Goal: Check status: Check status

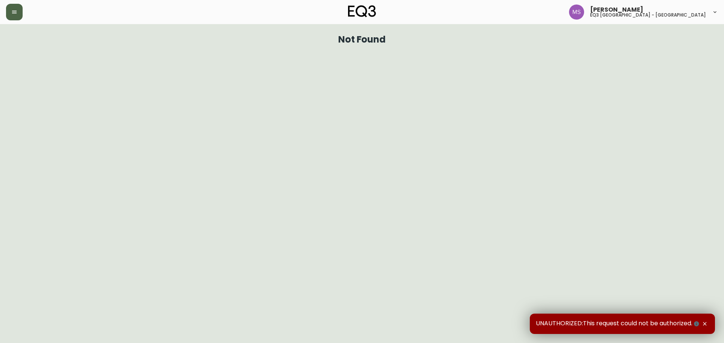
click at [19, 8] on button "button" at bounding box center [14, 12] width 17 height 17
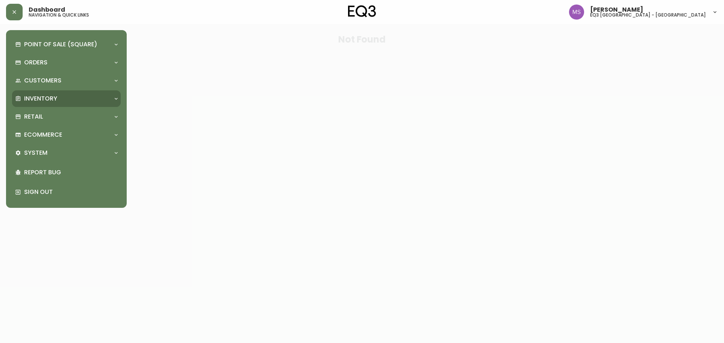
drag, startPoint x: 19, startPoint y: 94, endPoint x: 75, endPoint y: 94, distance: 55.4
click at [19, 94] on div "Inventory" at bounding box center [66, 98] width 109 height 17
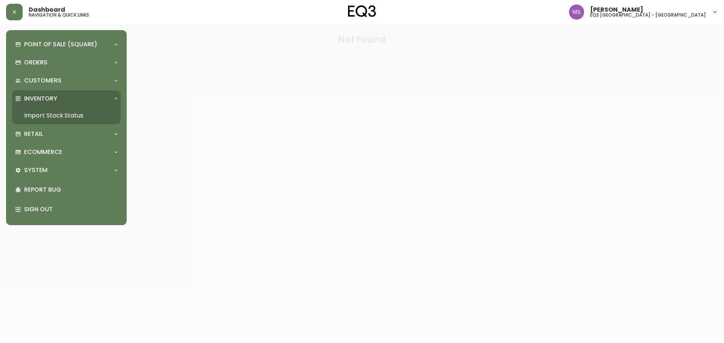
click at [74, 115] on link "Import Stock Status" at bounding box center [66, 115] width 109 height 17
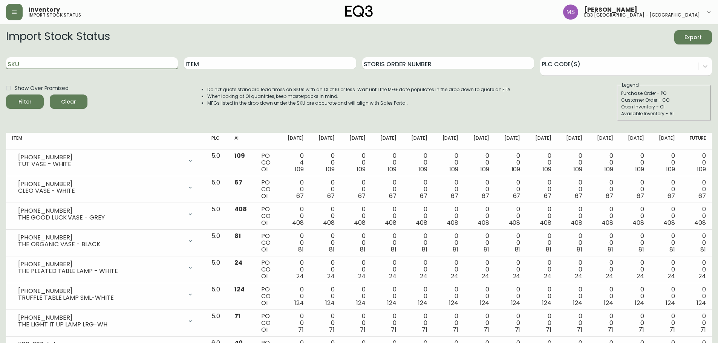
click at [152, 66] on input "SKU" at bounding box center [92, 63] width 172 height 12
paste input "[PHONE_NUMBER]"
type input "[PHONE_NUMBER]"
click at [6, 95] on button "Filter" at bounding box center [25, 102] width 38 height 14
